Goal: Information Seeking & Learning: Learn about a topic

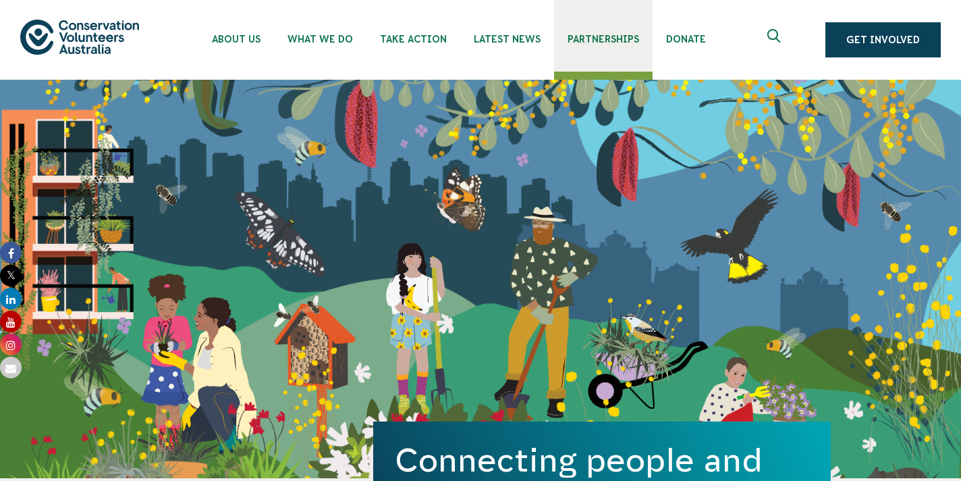
click at [595, 34] on span "Partnerships" at bounding box center [604, 39] width 72 height 11
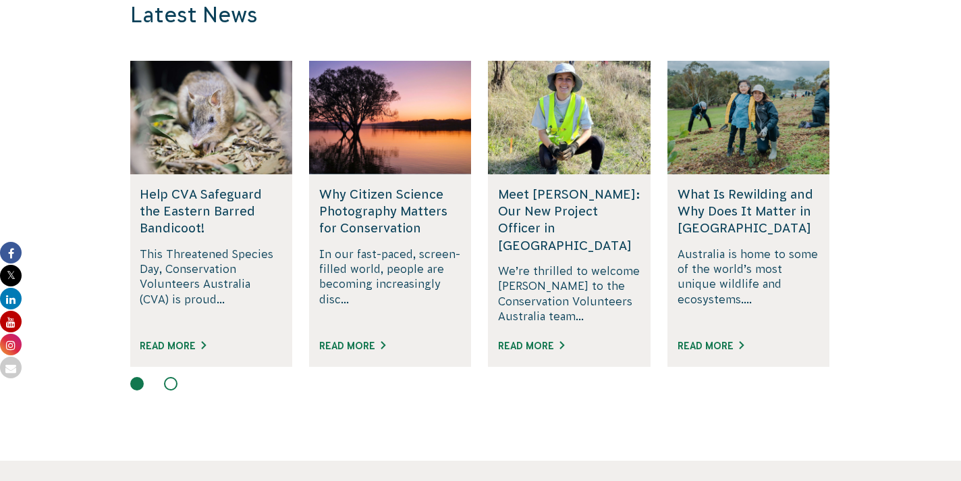
scroll to position [3388, 0]
click at [182, 341] on link "Read More" at bounding box center [173, 346] width 66 height 11
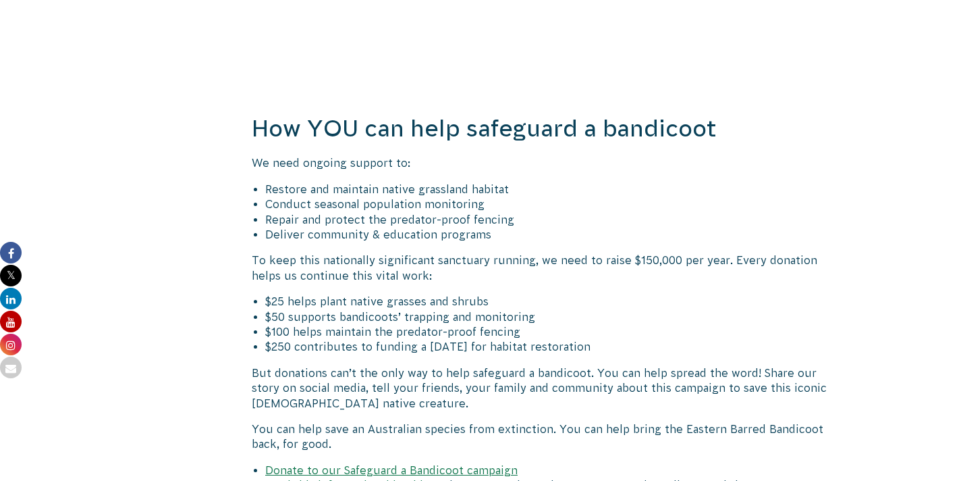
scroll to position [2071, 0]
